Goal: Task Accomplishment & Management: Manage account settings

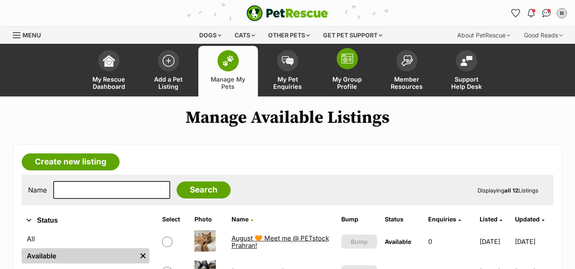
click at [354, 68] on link "My Group Profile" at bounding box center [347, 71] width 60 height 51
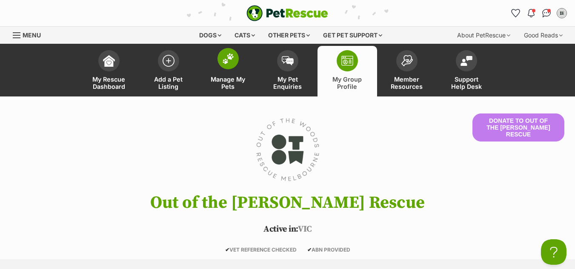
click at [222, 64] on img at bounding box center [228, 58] width 12 height 11
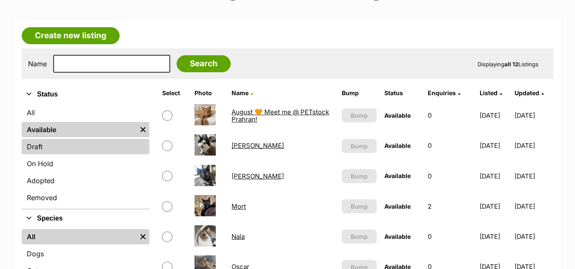
scroll to position [131, 0]
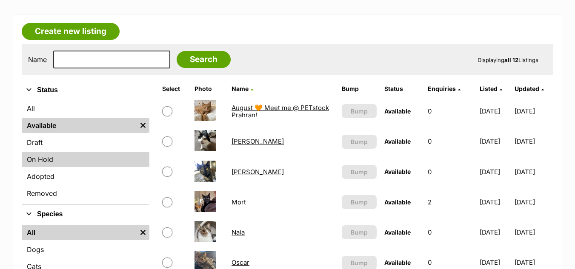
click at [66, 155] on link "On Hold" at bounding box center [86, 159] width 128 height 15
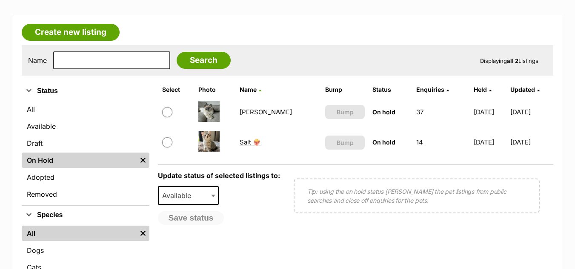
click at [260, 145] on link "Salt 🍿" at bounding box center [250, 142] width 21 height 8
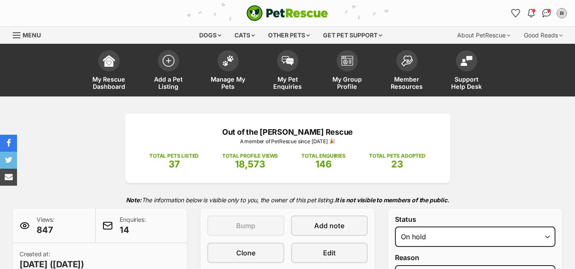
select select "reviewing_applications"
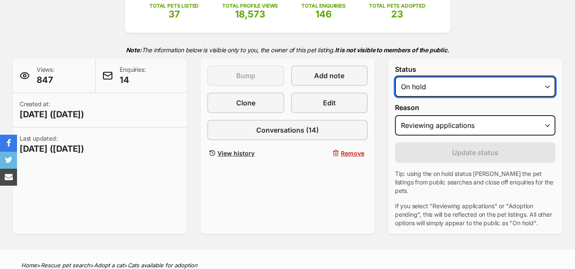
click at [463, 90] on select "Draft - not available as listing has enquires Available On hold Adopted" at bounding box center [475, 87] width 160 height 20
select select "active"
click at [395, 77] on select "Draft - not available as listing has enquires Available On hold Adopted" at bounding box center [475, 87] width 160 height 20
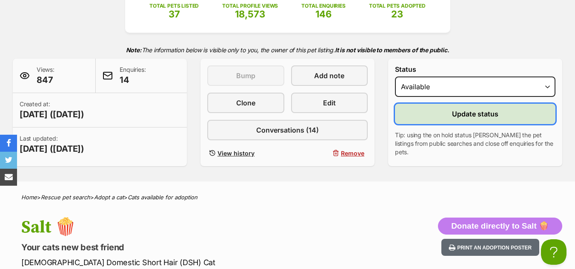
click at [461, 121] on button "Update status" at bounding box center [475, 114] width 160 height 20
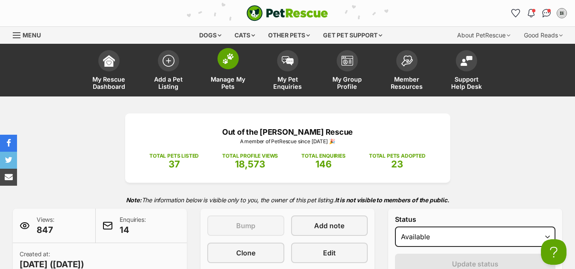
click at [221, 60] on span at bounding box center [227, 58] width 21 height 21
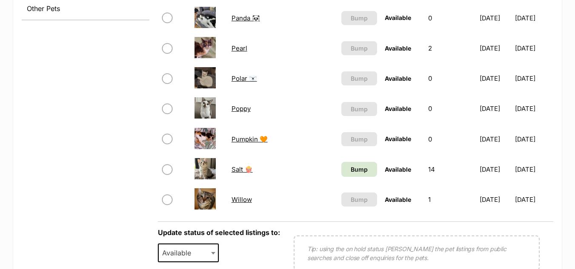
scroll to position [407, 0]
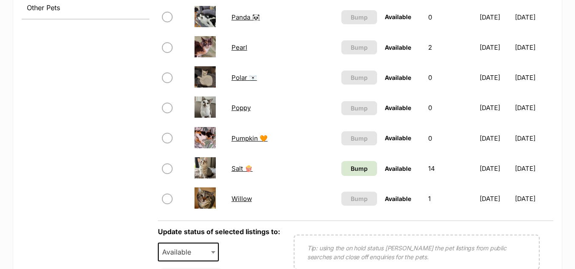
click at [343, 177] on td "Bump" at bounding box center [359, 168] width 43 height 29
click at [345, 175] on link "Bump" at bounding box center [359, 168] width 36 height 15
